Goal: Task Accomplishment & Management: Use online tool/utility

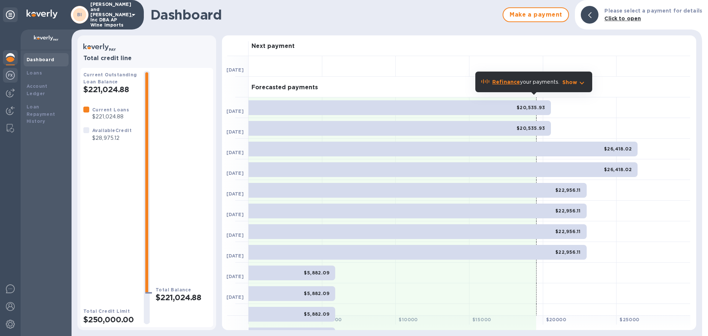
click at [13, 76] on img at bounding box center [10, 75] width 9 height 9
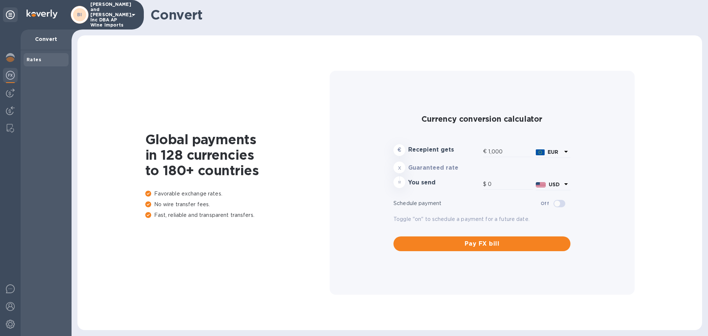
type input "1,179.79"
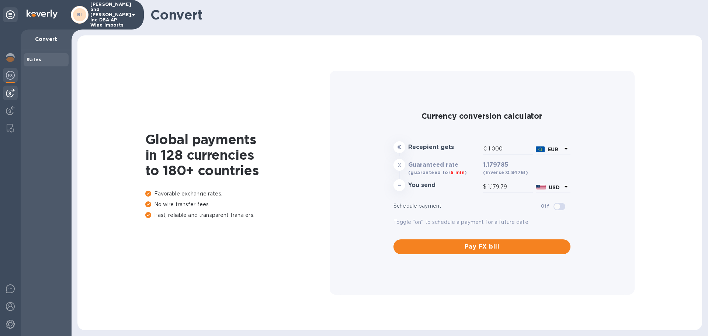
click at [12, 91] on img at bounding box center [10, 93] width 9 height 9
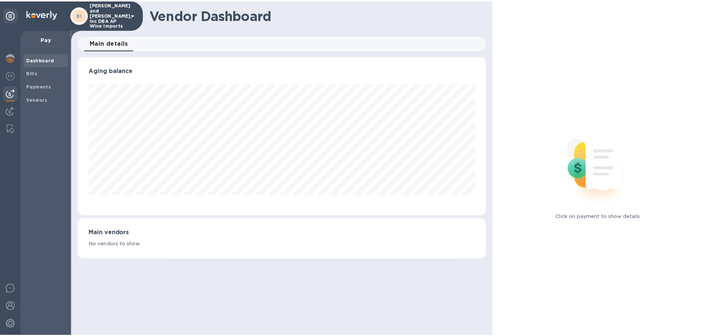
scroll to position [159, 411]
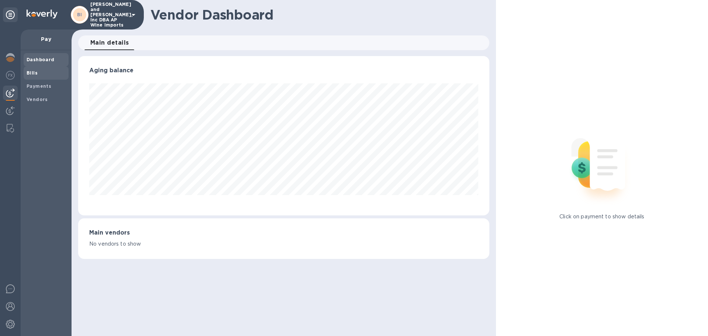
click at [27, 70] on b "Bills" at bounding box center [32, 73] width 11 height 6
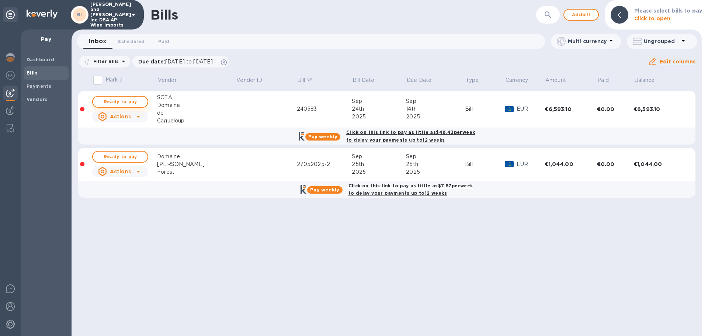
click at [117, 102] on span "Ready to pay" at bounding box center [120, 101] width 43 height 9
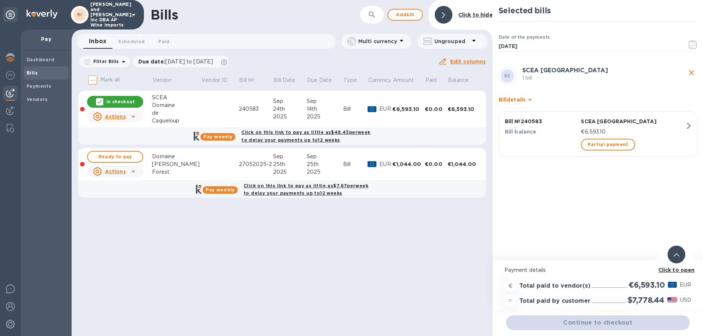
scroll to position [6, 0]
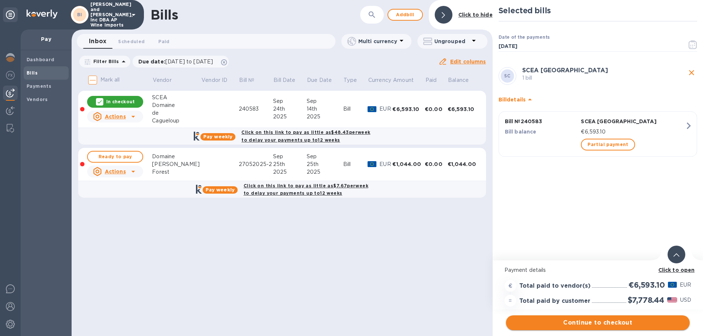
click at [596, 318] on span "Continue to checkout" at bounding box center [598, 322] width 172 height 9
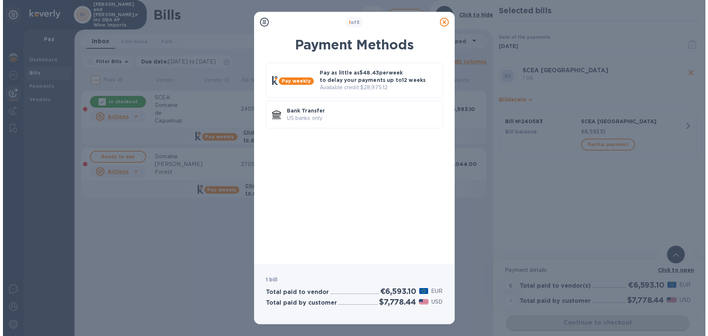
scroll to position [0, 0]
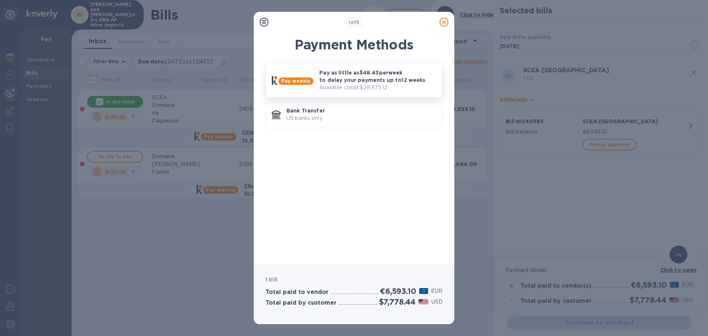
click at [354, 77] on p "Pay as little as $48.43 per week to delay your payments up to 12 weeks" at bounding box center [377, 76] width 117 height 15
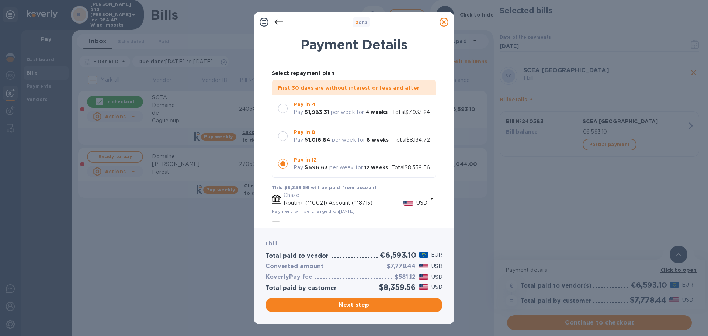
scroll to position [37, 0]
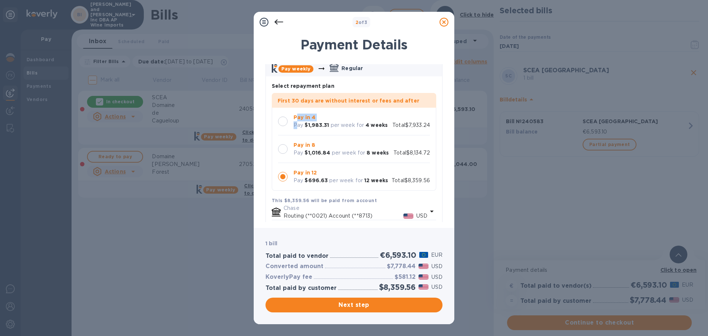
drag, startPoint x: 298, startPoint y: 120, endPoint x: 300, endPoint y: 126, distance: 6.1
click at [298, 129] on div "Pay in 4 Pay $1,983.31 per week for 4 weeks" at bounding box center [341, 121] width 100 height 21
click at [364, 305] on span "Next step" at bounding box center [353, 305] width 165 height 9
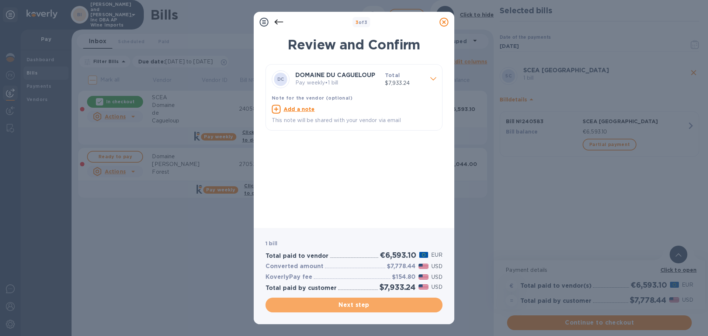
click at [363, 305] on span "Next step" at bounding box center [353, 305] width 165 height 9
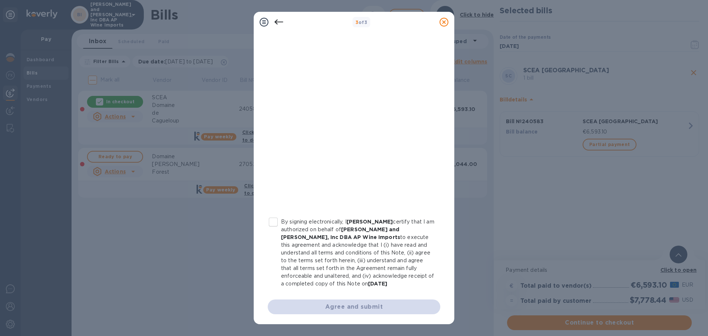
scroll to position [84, 0]
click at [302, 225] on p "By signing electronically, I [PERSON_NAME] certify that I am authorized on beha…" at bounding box center [357, 253] width 153 height 70
click at [281, 225] on input "By signing electronically, I [PERSON_NAME] certify that I am authorized on beha…" at bounding box center [273, 221] width 15 height 15
checkbox input "true"
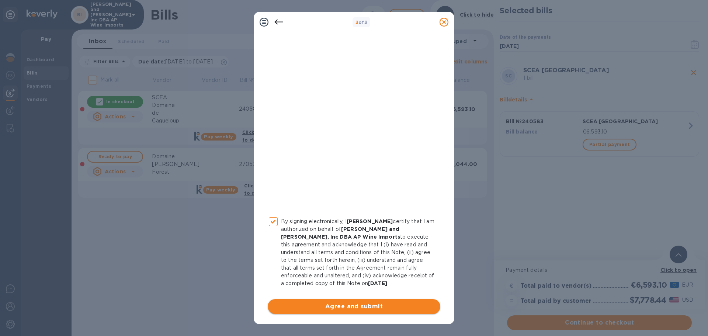
click at [351, 307] on span "Agree and submit" at bounding box center [354, 306] width 161 height 9
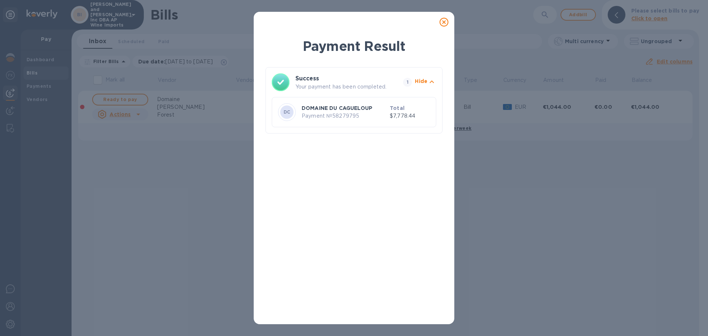
click at [444, 21] on icon at bounding box center [444, 22] width 9 height 9
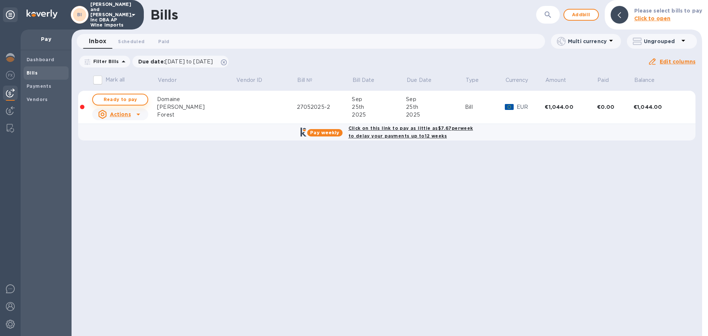
click at [120, 98] on span "Ready to pay" at bounding box center [120, 99] width 43 height 9
checkbox input "true"
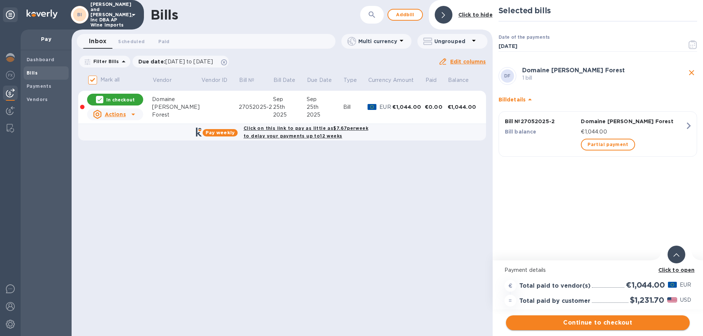
click at [599, 319] on span "Continue to checkout" at bounding box center [598, 322] width 172 height 9
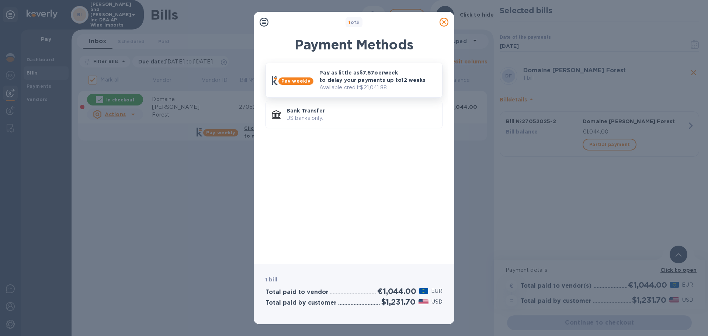
click at [350, 73] on p "Pay as little as $7.67 per week to delay your payments up to 12 weeks" at bounding box center [377, 76] width 117 height 15
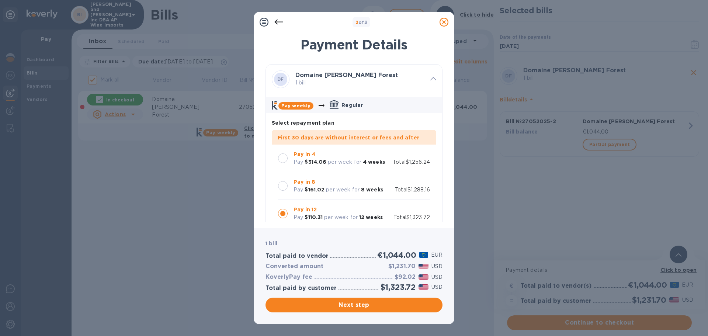
click at [319, 158] on p "Pay in 4" at bounding box center [339, 154] width 91 height 8
click at [364, 303] on span "Next step" at bounding box center [353, 305] width 165 height 9
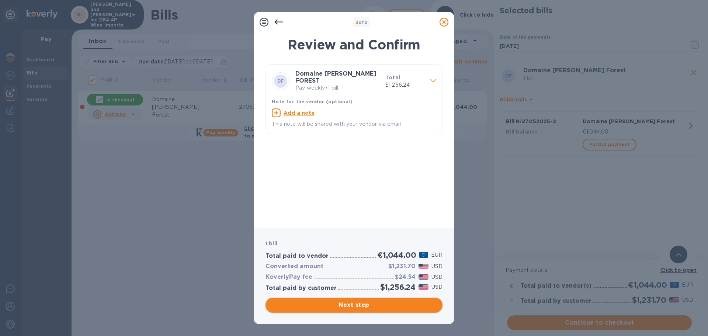
click at [356, 301] on span "Next step" at bounding box center [353, 305] width 165 height 9
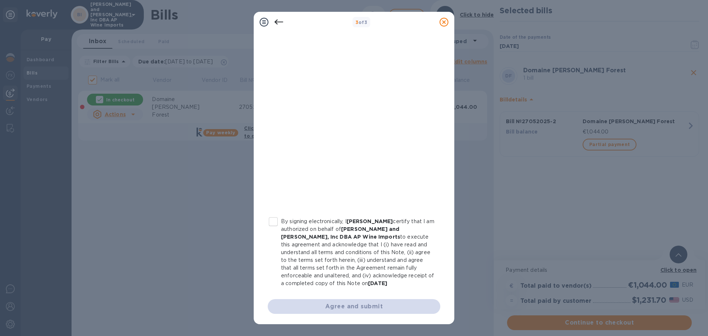
click at [296, 222] on p "By signing electronically, I [PERSON_NAME] certify that I am authorized on beha…" at bounding box center [357, 253] width 153 height 70
click at [281, 222] on input "By signing electronically, I [PERSON_NAME] certify that I am authorized on beha…" at bounding box center [273, 221] width 15 height 15
checkbox input "true"
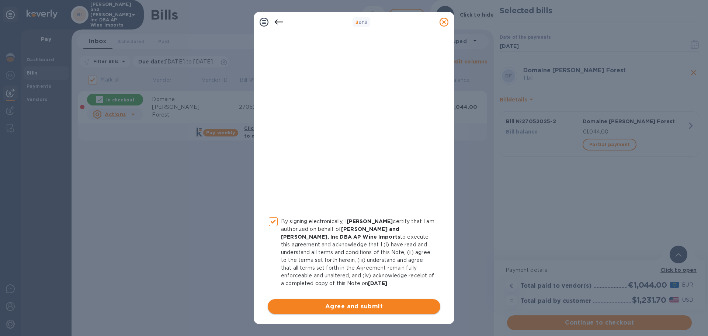
click at [352, 307] on span "Agree and submit" at bounding box center [354, 306] width 161 height 9
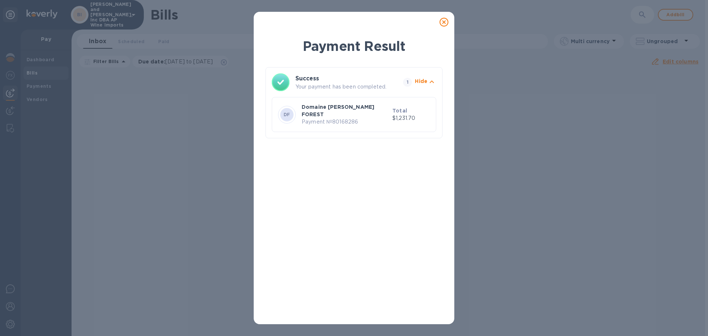
click at [444, 24] on icon at bounding box center [444, 22] width 9 height 9
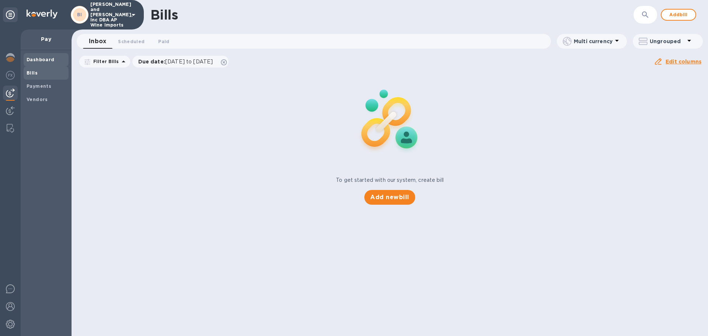
click at [35, 61] on b "Dashboard" at bounding box center [41, 60] width 28 height 6
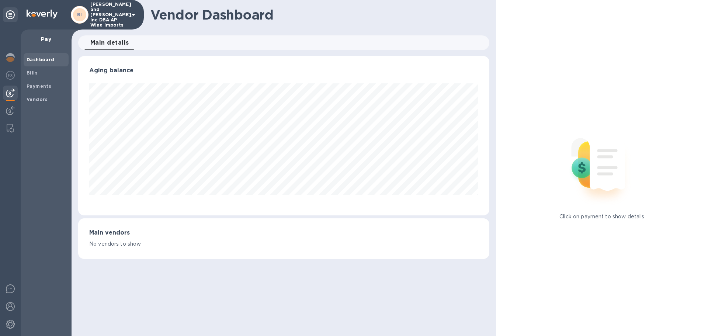
scroll to position [159, 411]
click at [7, 62] on img at bounding box center [10, 57] width 9 height 9
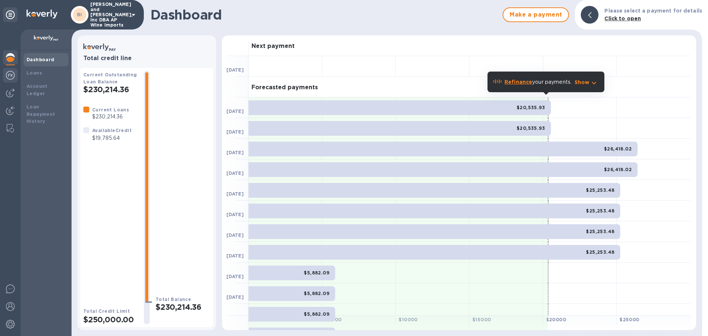
click at [5, 77] on div at bounding box center [10, 76] width 15 height 16
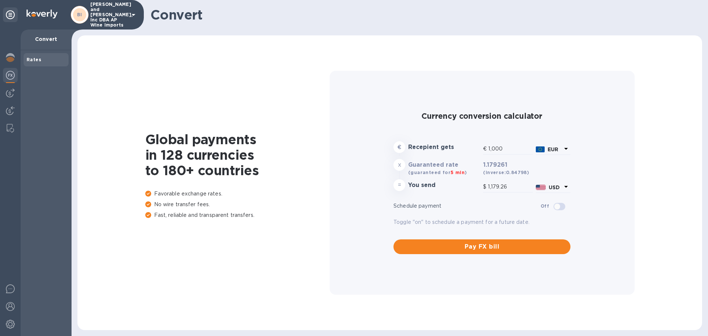
click at [566, 149] on icon at bounding box center [566, 149] width 4 height 2
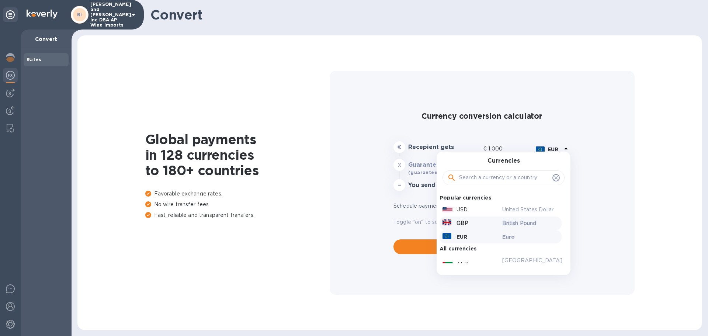
click at [518, 218] on div "British Pound" at bounding box center [531, 223] width 60 height 11
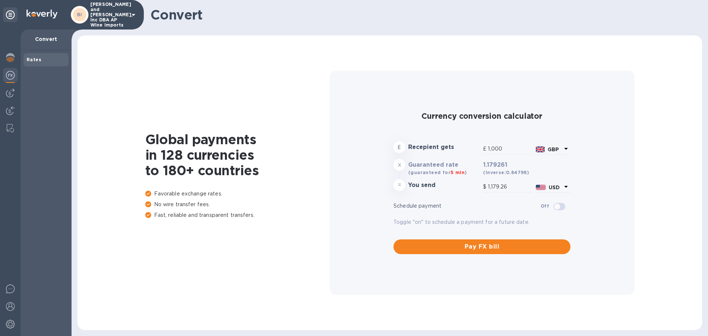
type input "1,351.26"
